Goal: Transaction & Acquisition: Purchase product/service

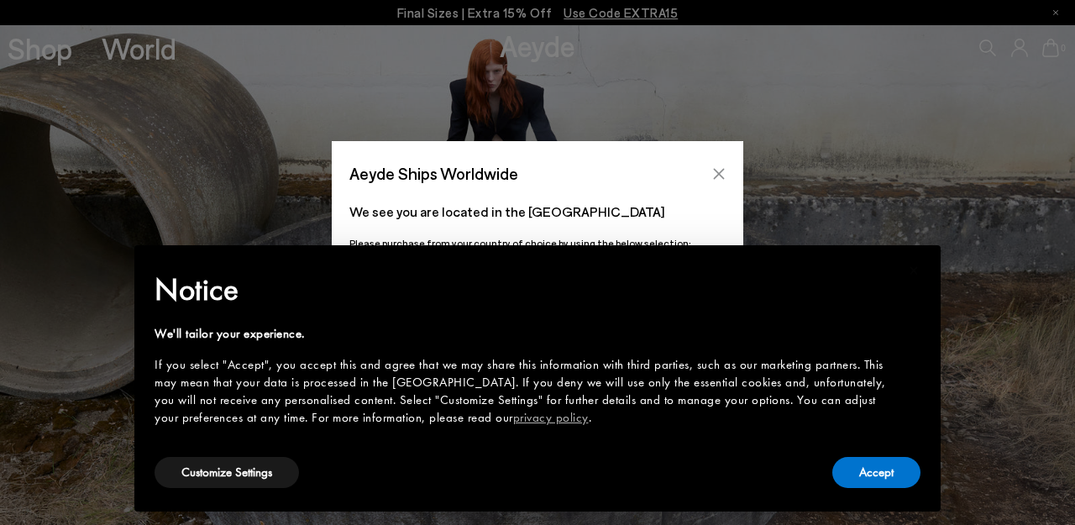
click at [719, 168] on icon "Close" at bounding box center [718, 173] width 13 height 13
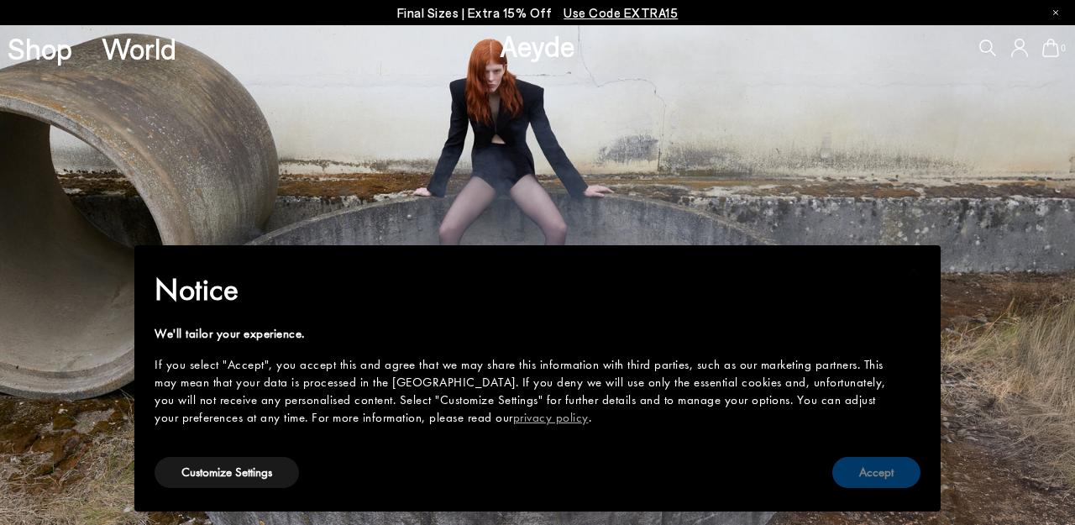
click at [844, 470] on button "Accept" at bounding box center [876, 472] width 88 height 31
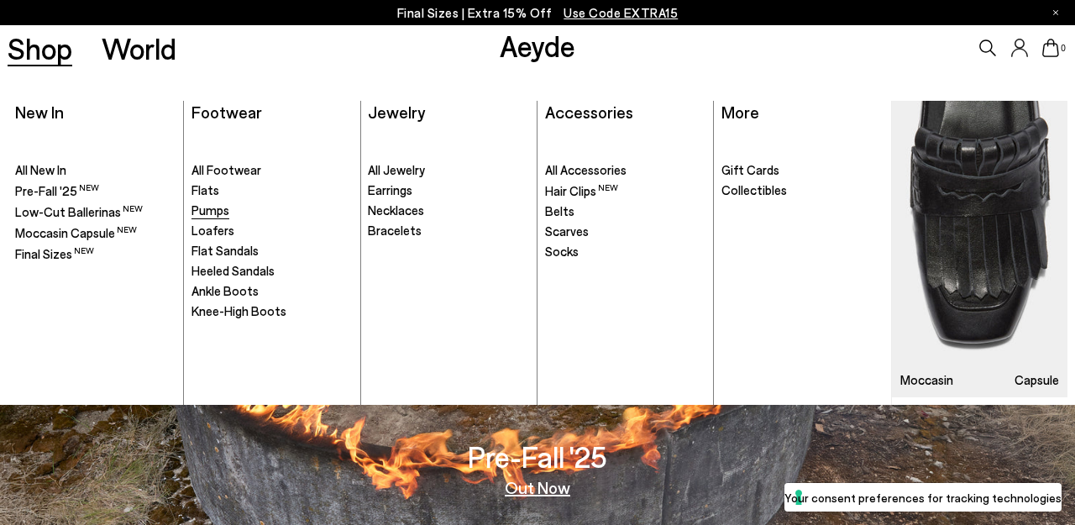
click at [219, 210] on span "Pumps" at bounding box center [211, 209] width 38 height 15
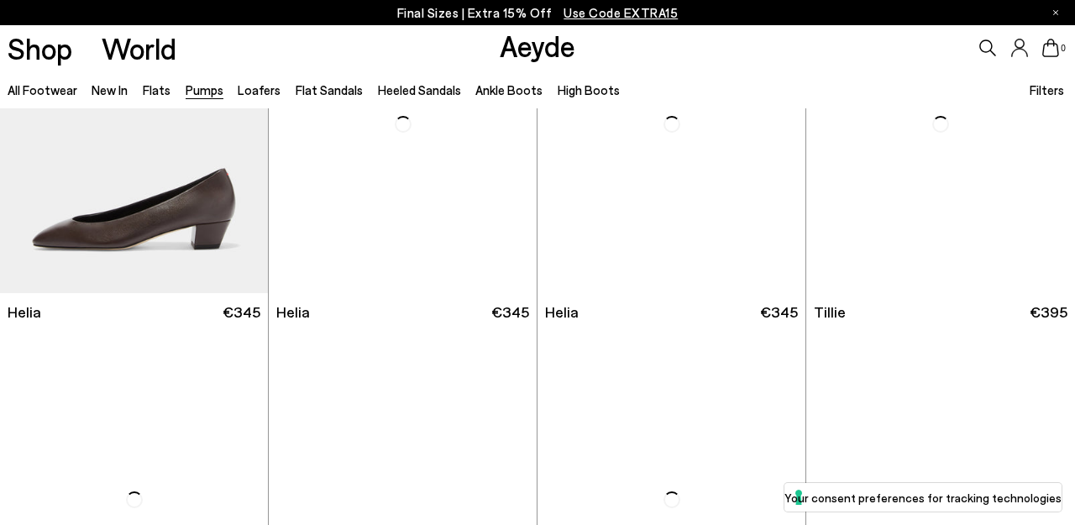
scroll to position [907, 0]
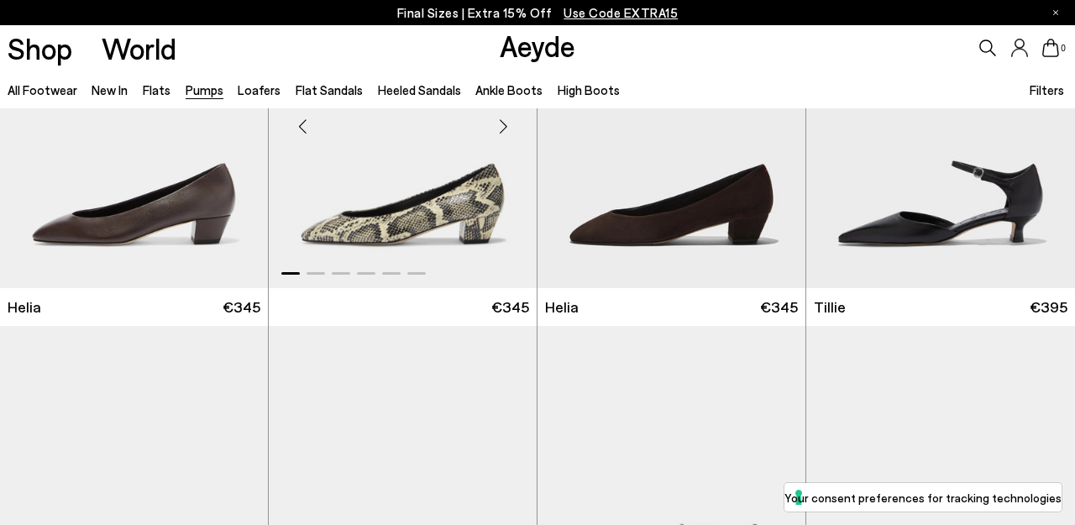
click at [405, 226] on img "1 / 6" at bounding box center [403, 119] width 268 height 337
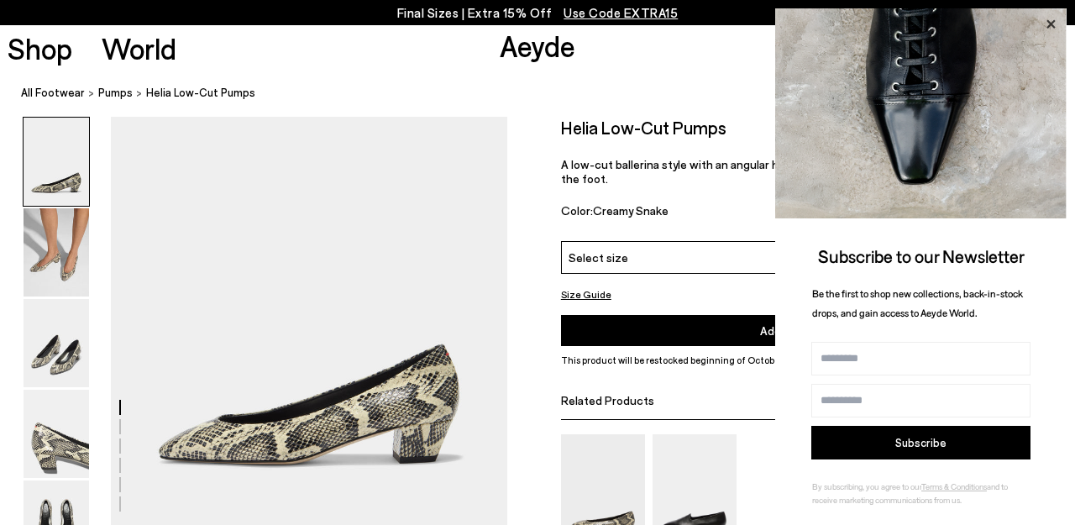
click at [1051, 26] on icon at bounding box center [1051, 24] width 22 height 22
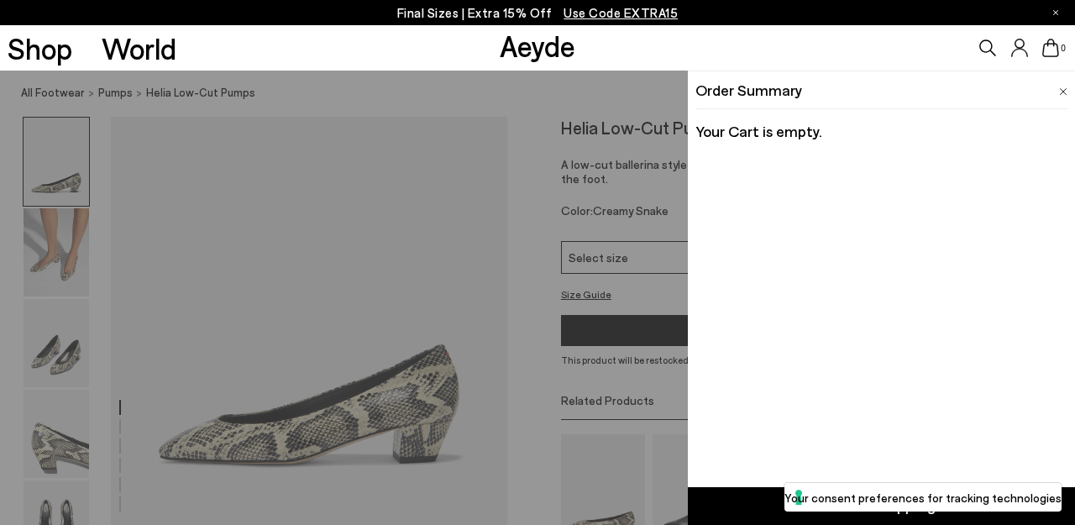
click at [1051, 53] on icon at bounding box center [1050, 48] width 17 height 18
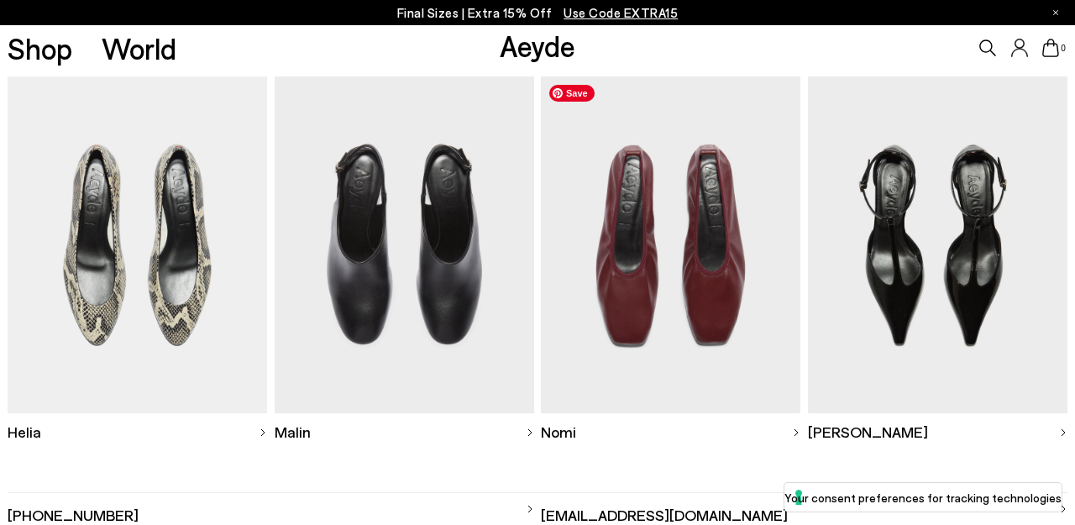
scroll to position [181, 0]
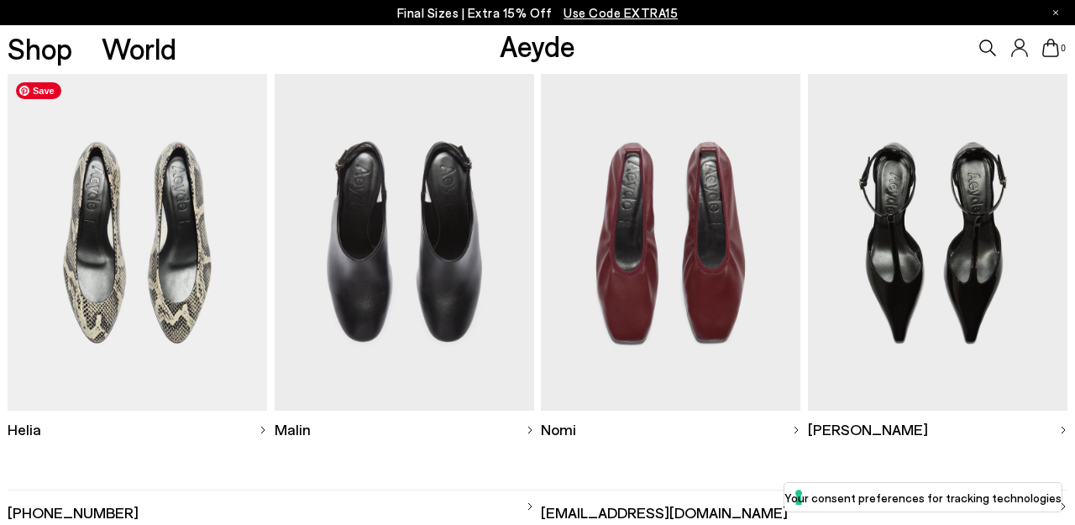
click at [77, 349] on img at bounding box center [138, 242] width 260 height 337
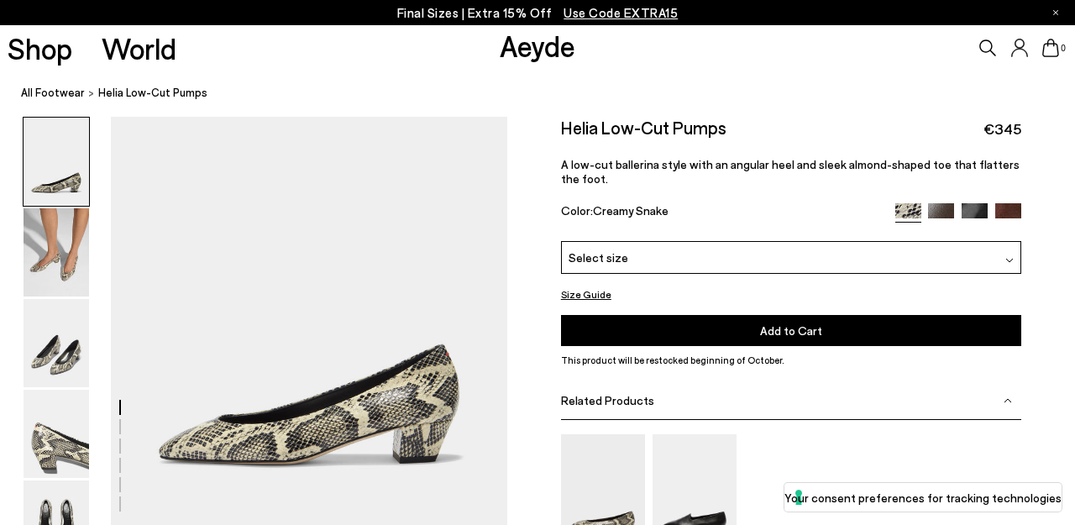
scroll to position [85, 0]
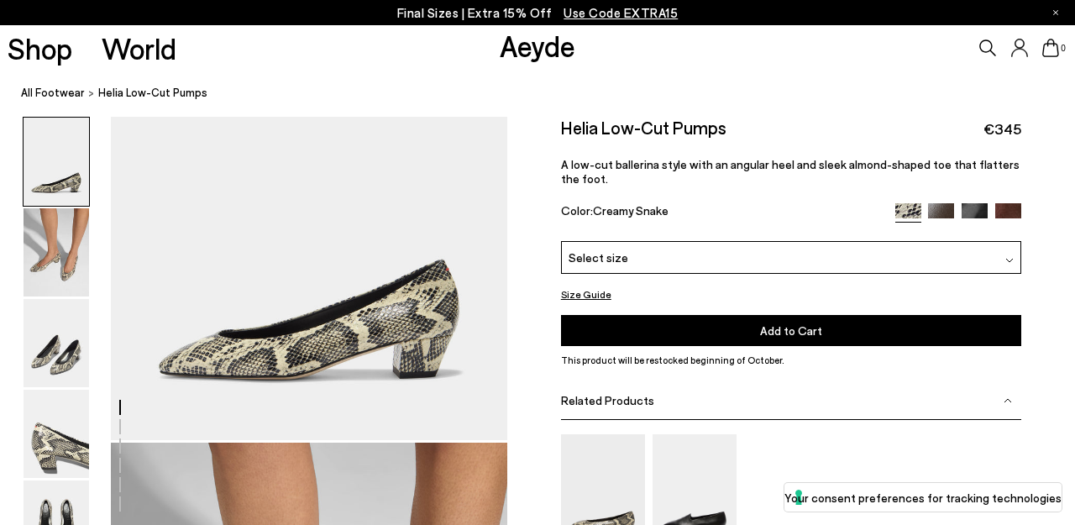
click at [645, 244] on div "Select size" at bounding box center [791, 257] width 460 height 33
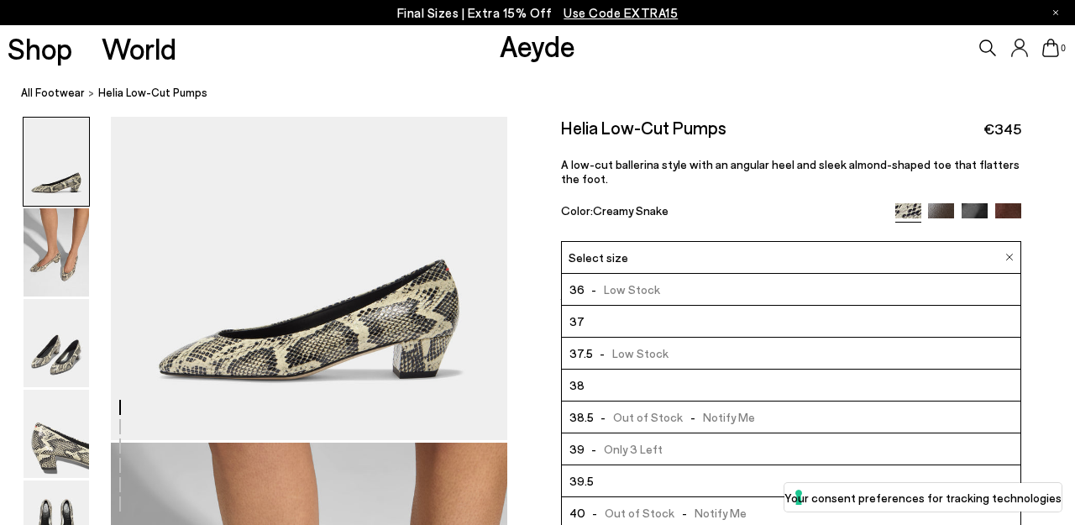
click at [629, 449] on span "- Only 3 Left" at bounding box center [624, 448] width 79 height 21
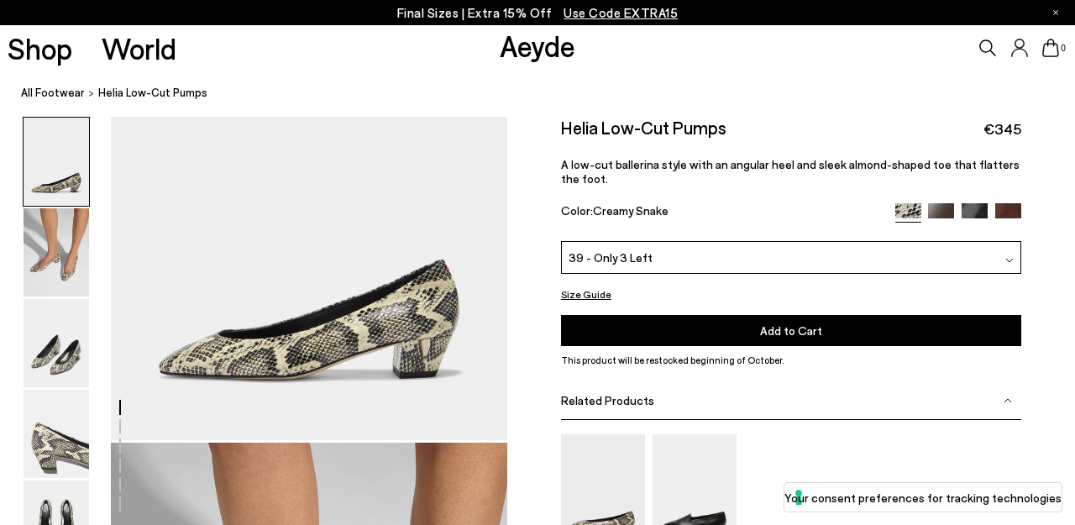
click at [646, 341] on button "Add to Cart Select a Size First" at bounding box center [791, 330] width 460 height 31
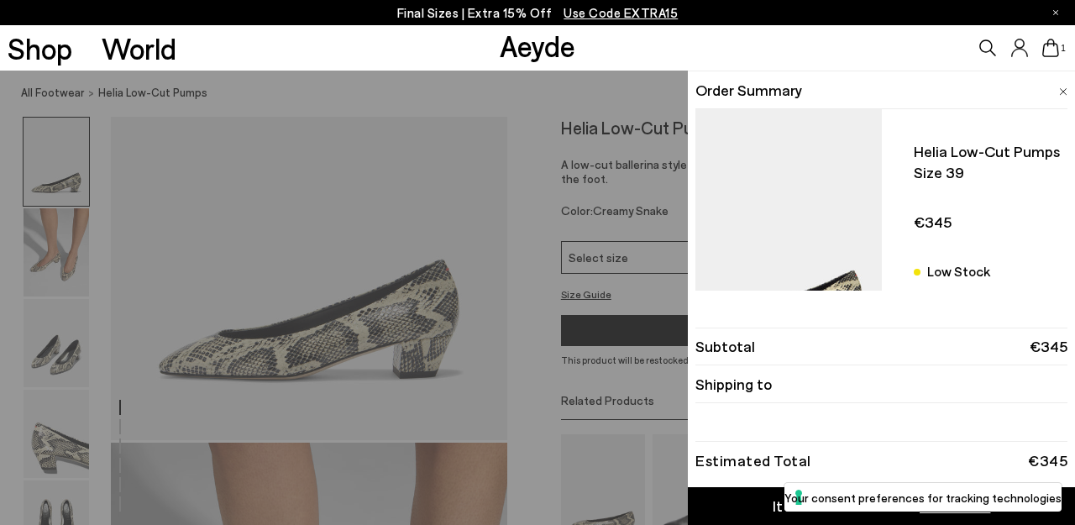
click at [531, 260] on div "Quick Add Color Size View Details Order Summary Helia low-cut pumps Size 39 Low…" at bounding box center [537, 298] width 1075 height 454
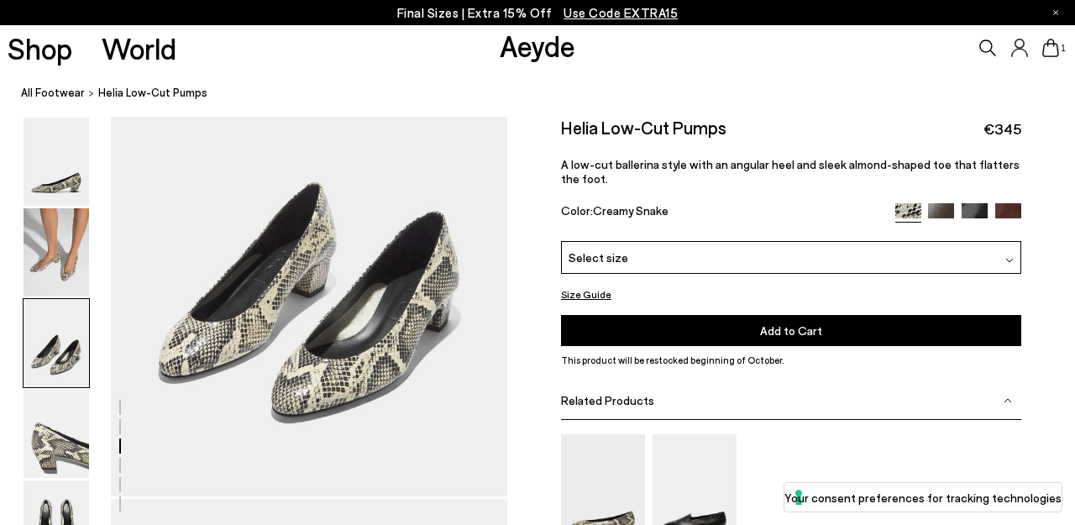
scroll to position [1613, 0]
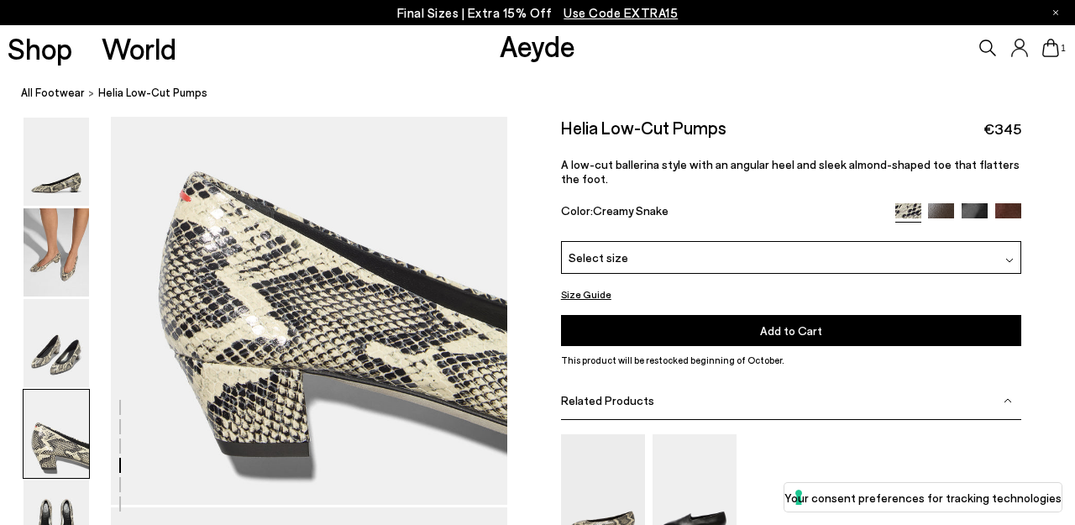
click at [64, 432] on img at bounding box center [57, 434] width 66 height 88
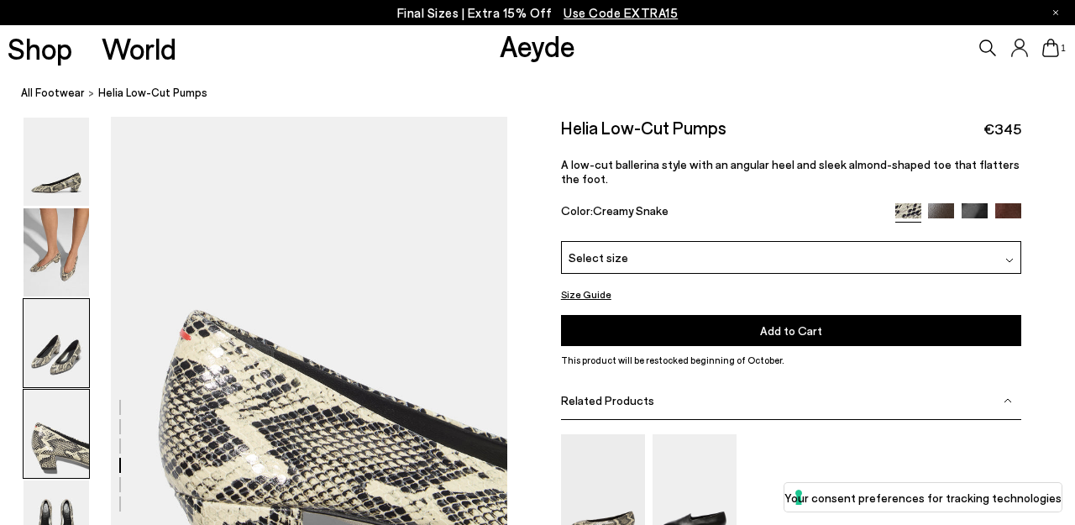
click at [65, 341] on img at bounding box center [57, 343] width 66 height 88
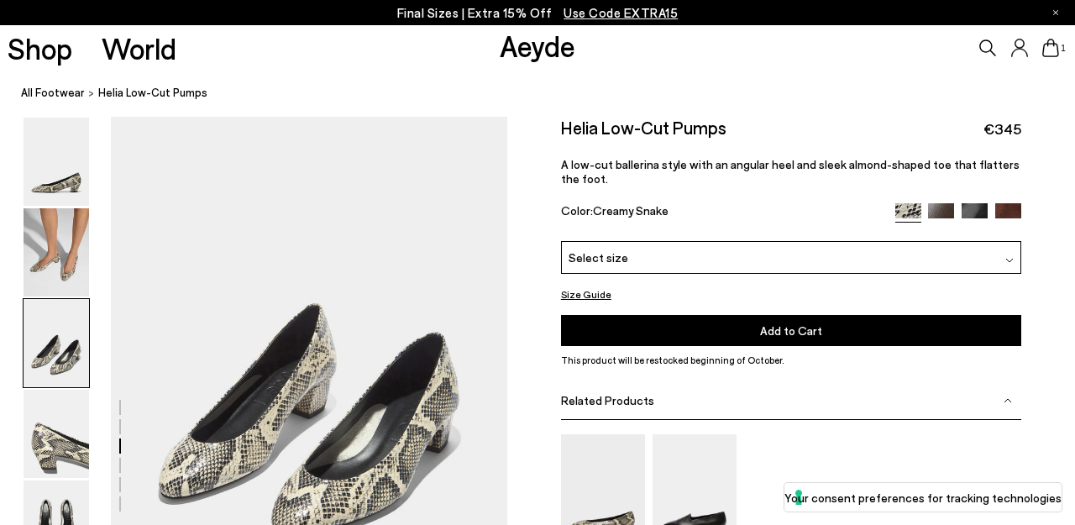
scroll to position [943, 0]
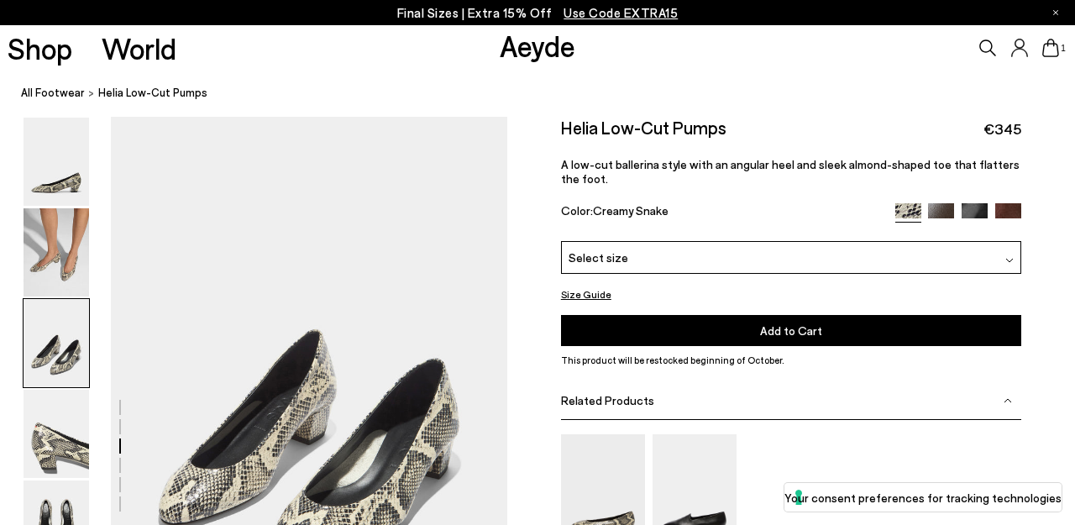
click at [726, 246] on div "Select size" at bounding box center [791, 257] width 460 height 33
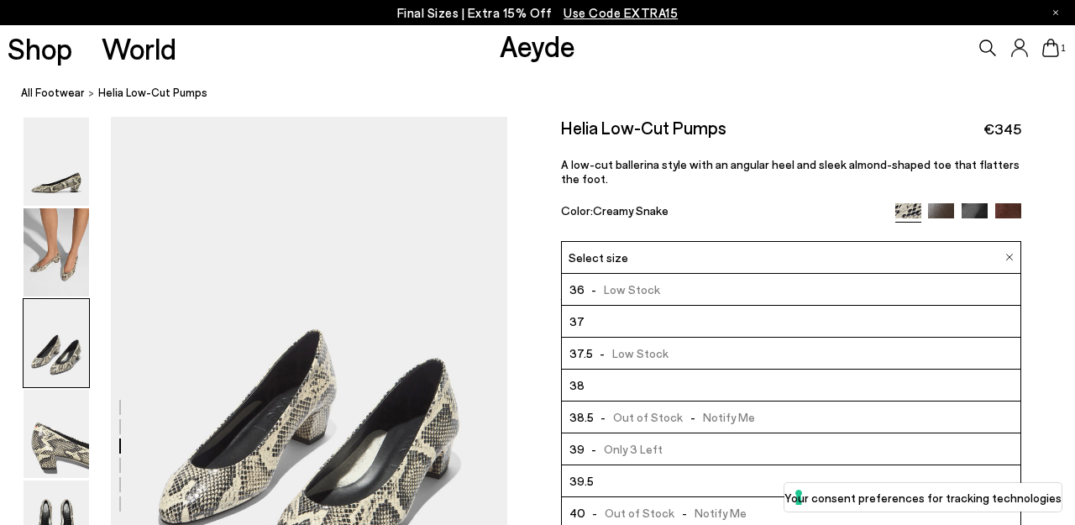
click at [994, 131] on span "€345" at bounding box center [1003, 128] width 38 height 21
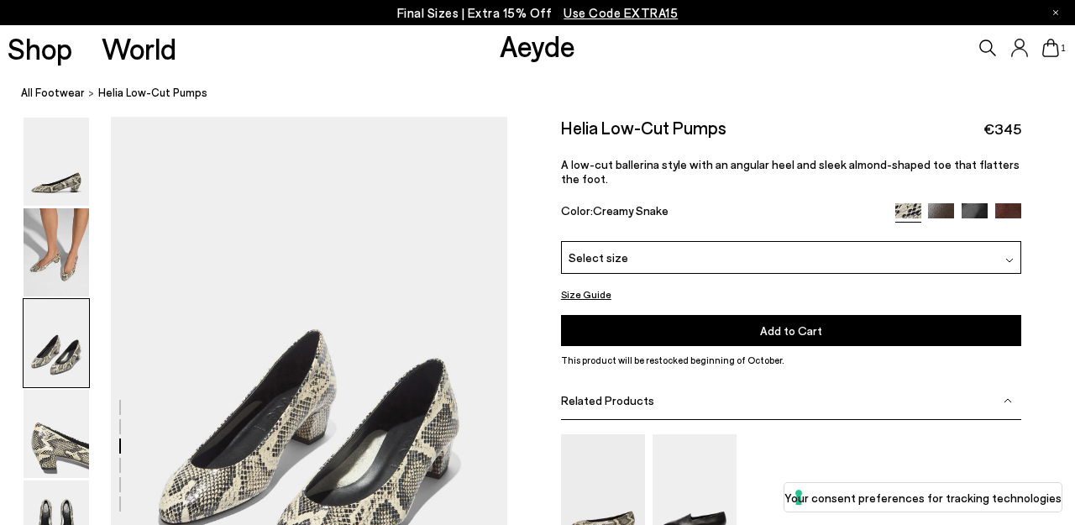
click at [1019, 52] on icon at bounding box center [1019, 48] width 17 height 18
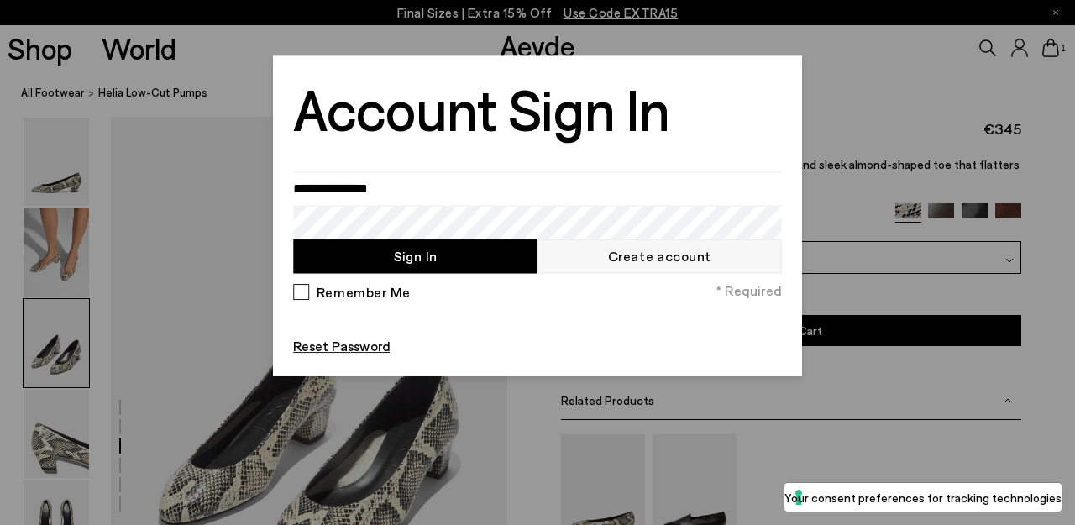
click at [612, 274] on form "Sign In Create account Remember Me * Required Reset Password" at bounding box center [537, 263] width 489 height 184
click at [614, 263] on link "Create account" at bounding box center [660, 256] width 244 height 34
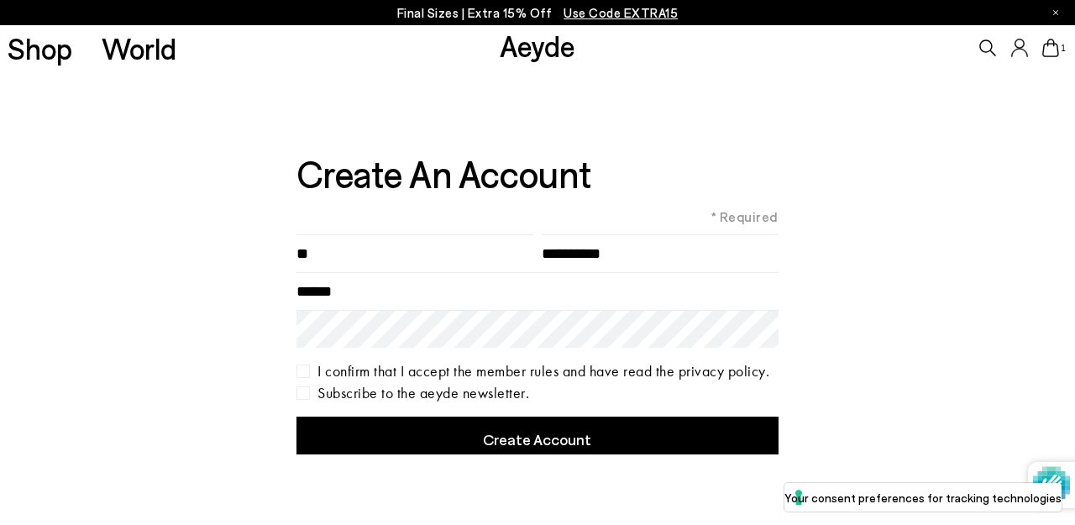
type input"] "*"
click at [418, 264] on input"] "*" at bounding box center [415, 253] width 237 height 38
type input"] "****"
click at [576, 267] on input"] "text" at bounding box center [660, 253] width 237 height 38
type input"] "*********"
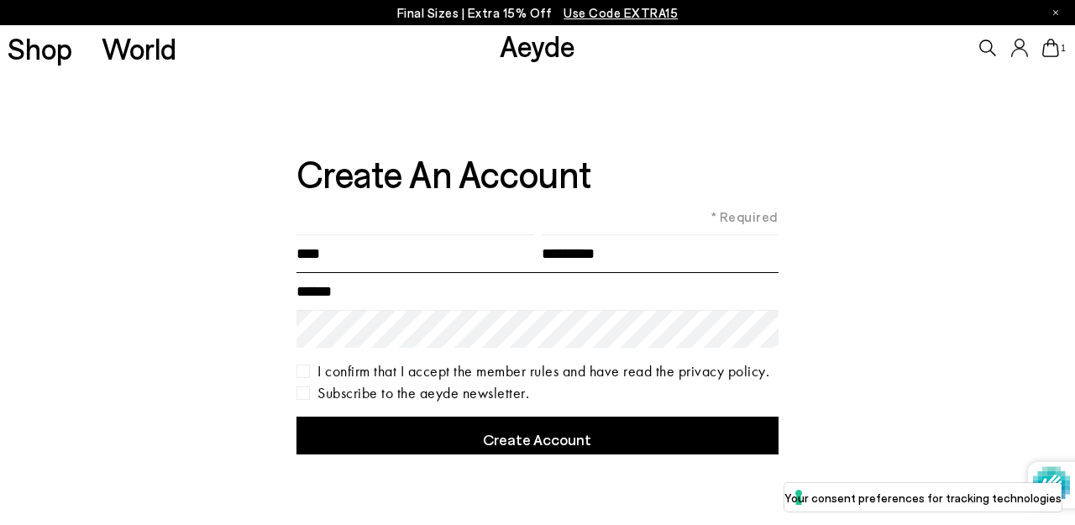
click at [369, 295] on input "Email" at bounding box center [538, 291] width 482 height 38
type input "**********"
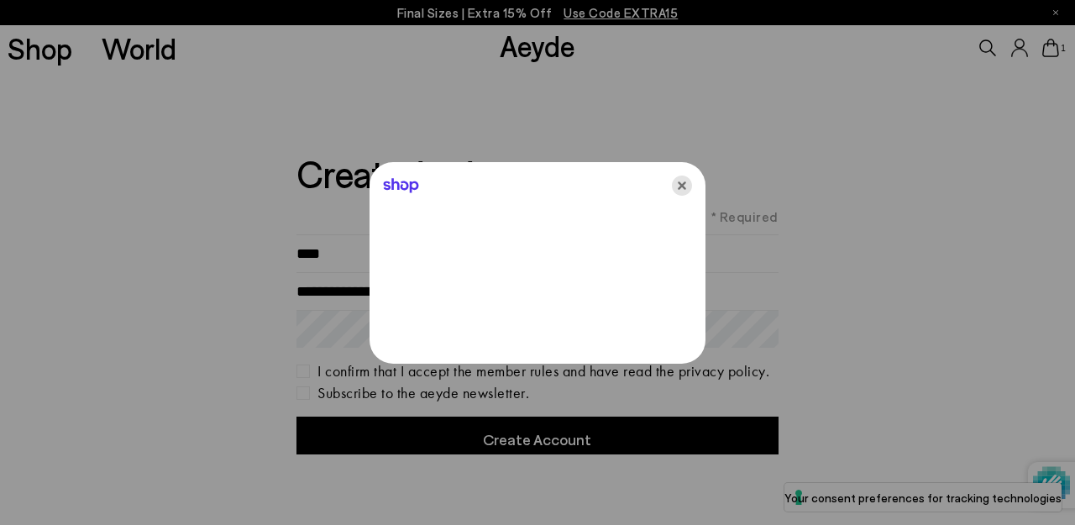
click at [680, 185] on icon "Close" at bounding box center [682, 186] width 20 height 20
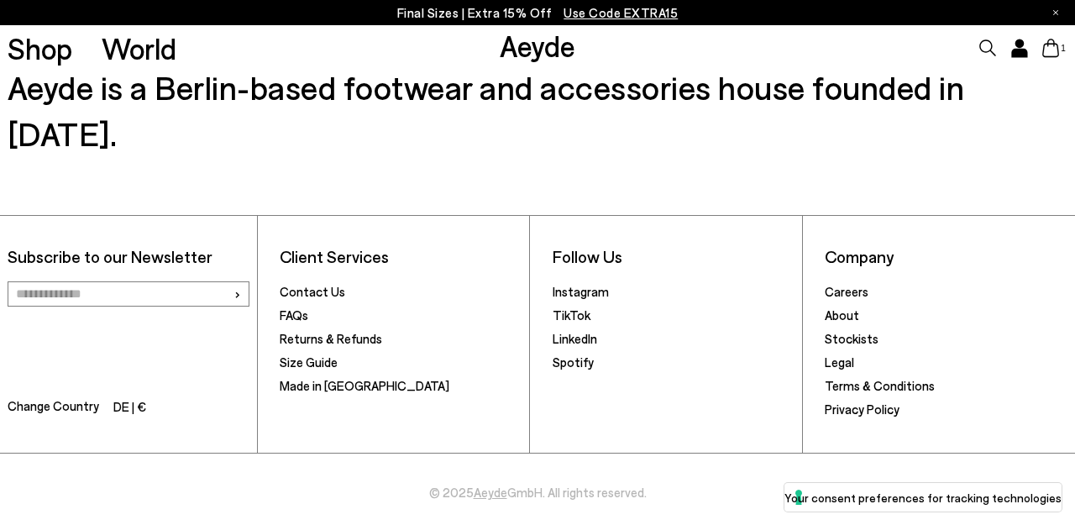
scroll to position [602, 0]
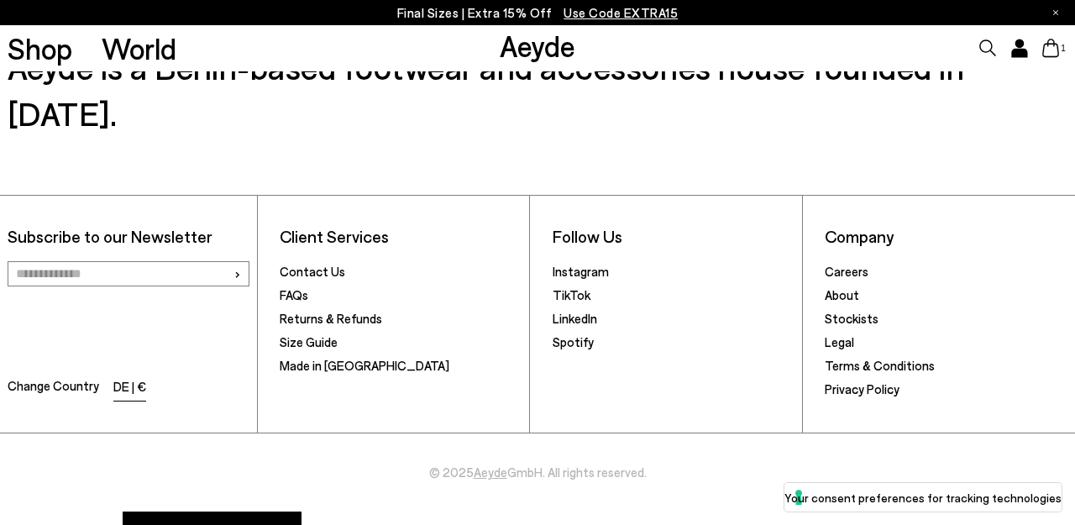
click at [129, 376] on li "DE | €" at bounding box center [129, 388] width 33 height 24
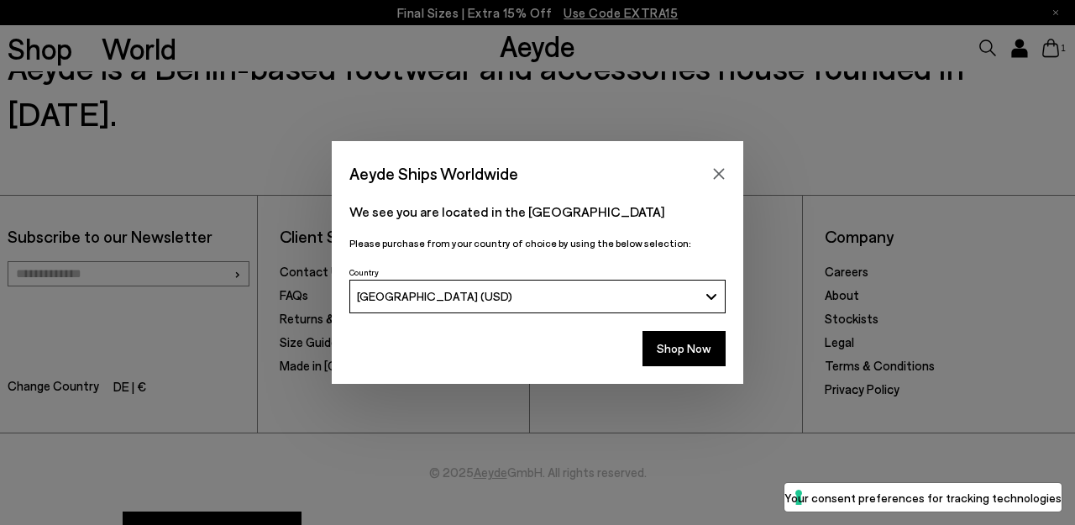
click at [430, 302] on span "[GEOGRAPHIC_DATA] (USD)" at bounding box center [434, 296] width 155 height 14
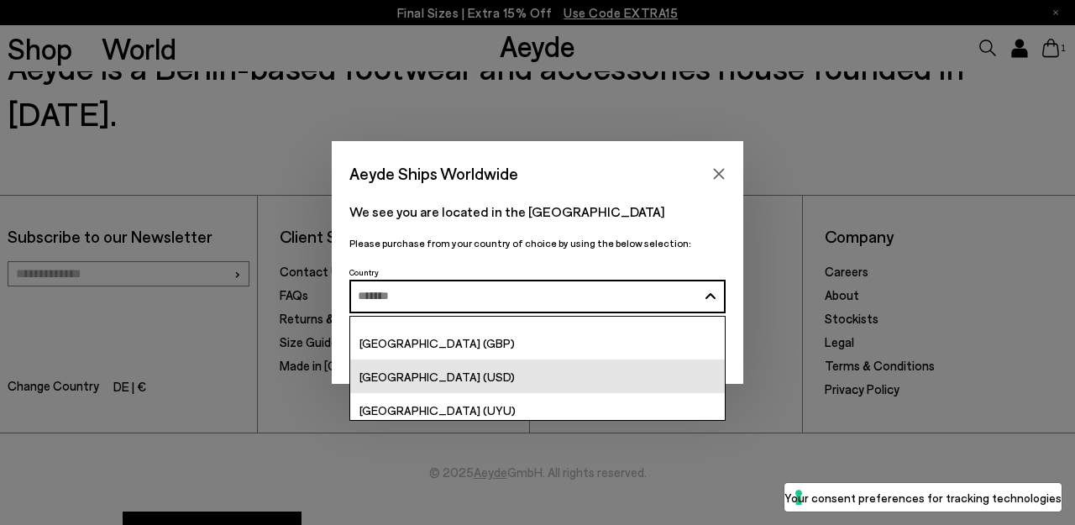
scroll to position [6547, 0]
click at [415, 371] on span "[GEOGRAPHIC_DATA] (USD)" at bounding box center [437, 372] width 155 height 14
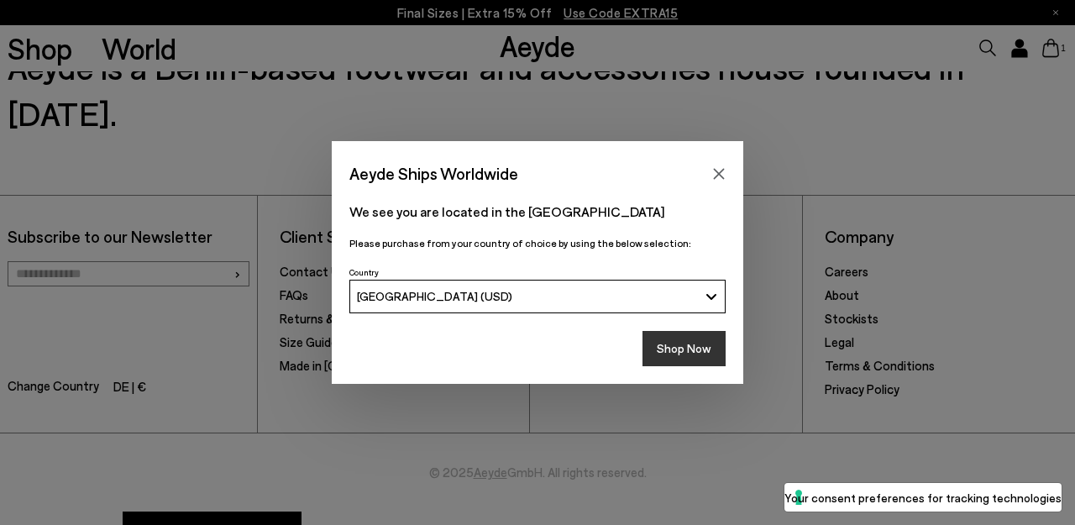
click at [665, 347] on button "Shop Now" at bounding box center [684, 348] width 83 height 35
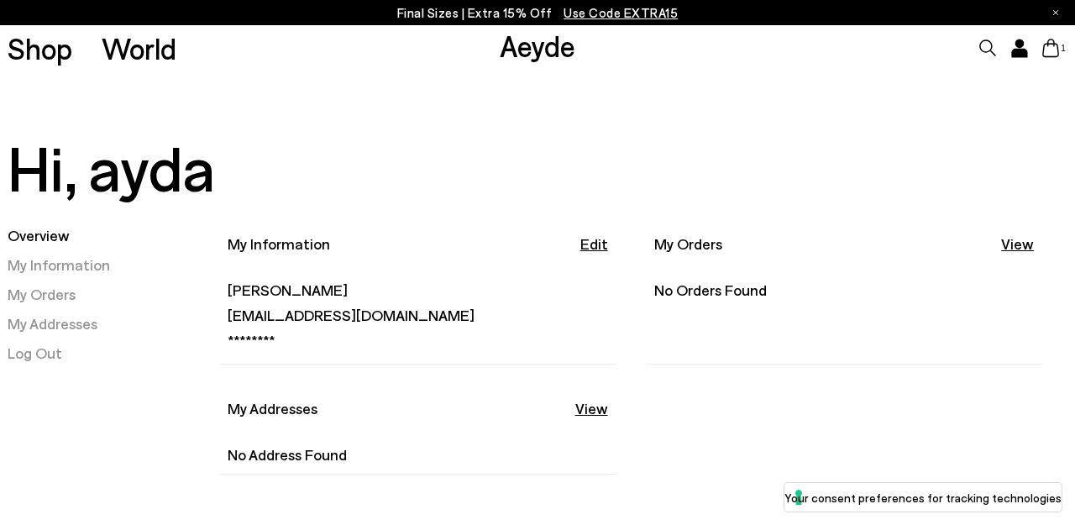
click at [1047, 53] on icon at bounding box center [1050, 48] width 17 height 18
